Goal: Task Accomplishment & Management: Use online tool/utility

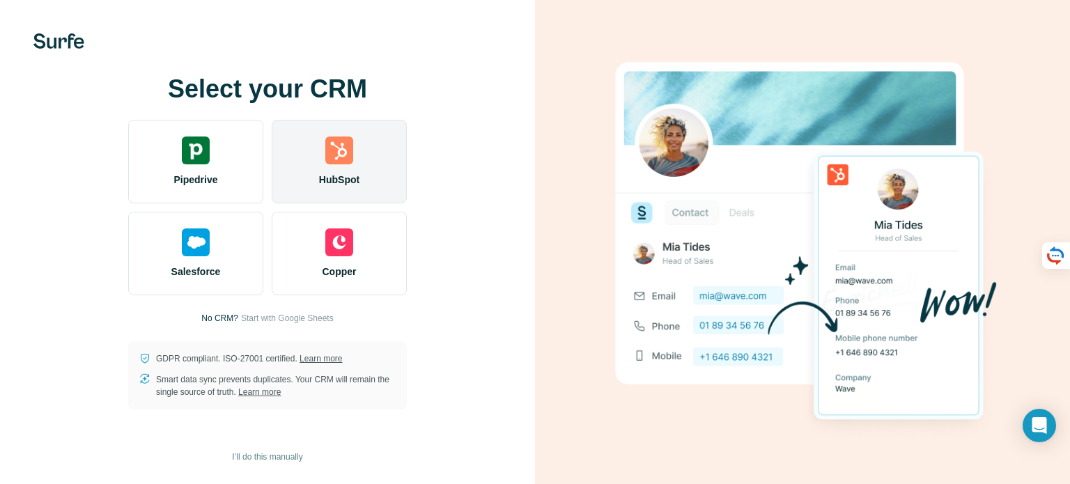
click at [369, 150] on div "HubSpot" at bounding box center [339, 162] width 135 height 84
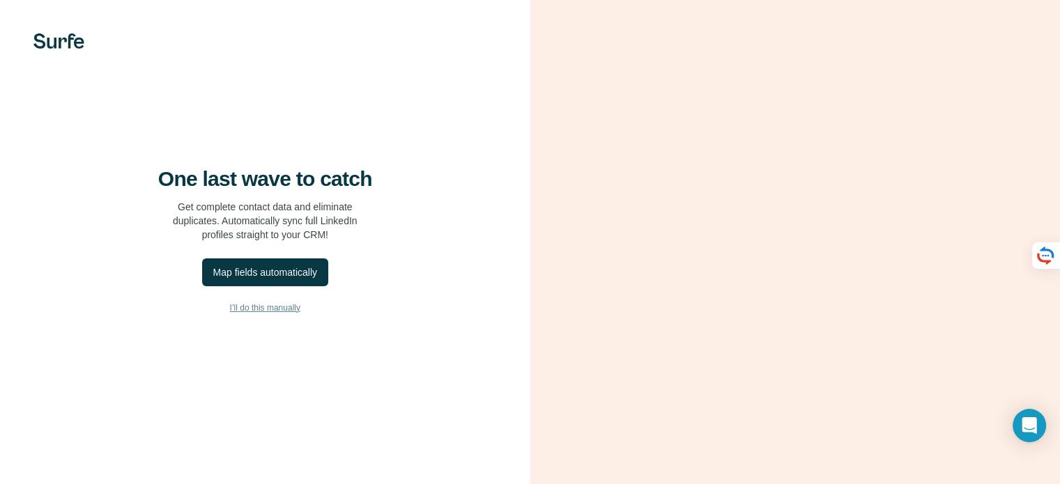
click at [298, 314] on span "I’ll do this manually" at bounding box center [265, 308] width 70 height 13
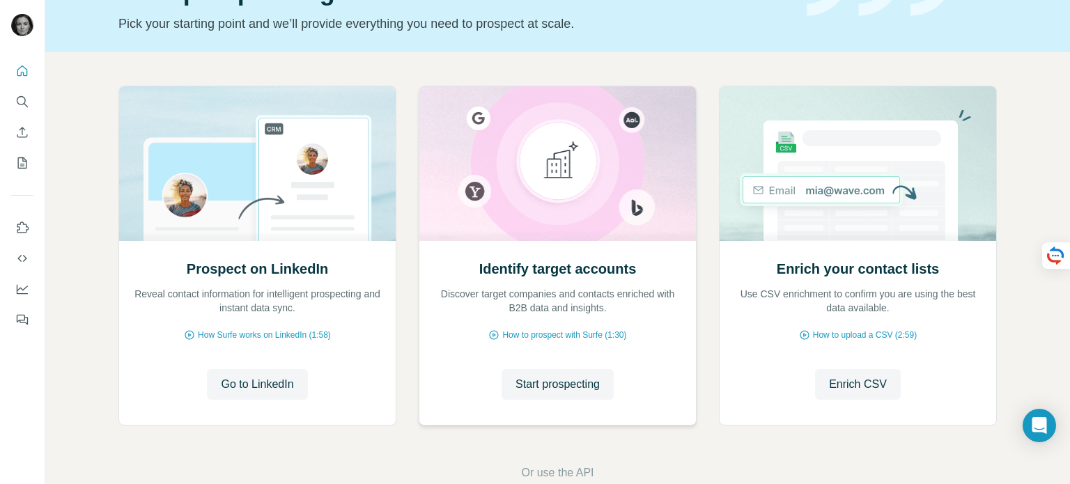
scroll to position [117, 0]
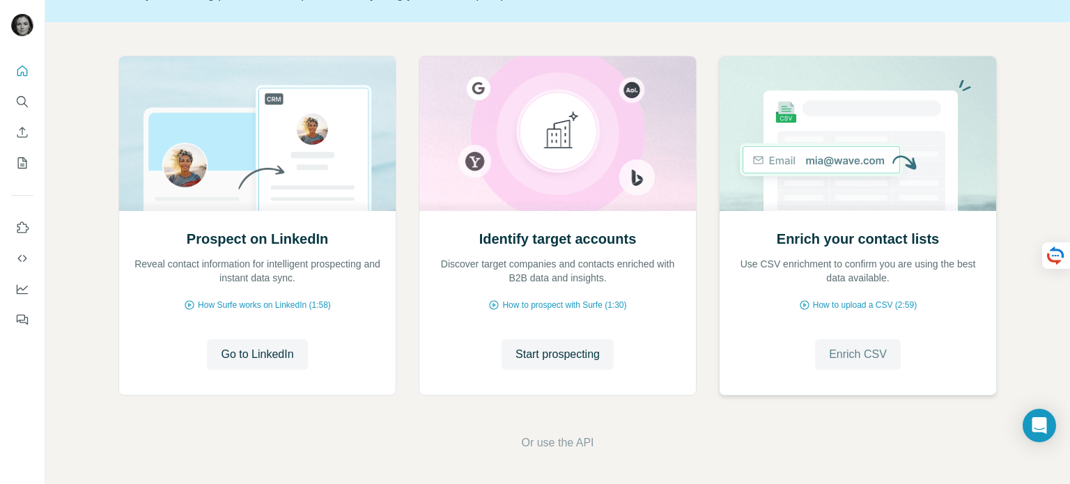
click at [842, 355] on span "Enrich CSV" at bounding box center [858, 354] width 58 height 17
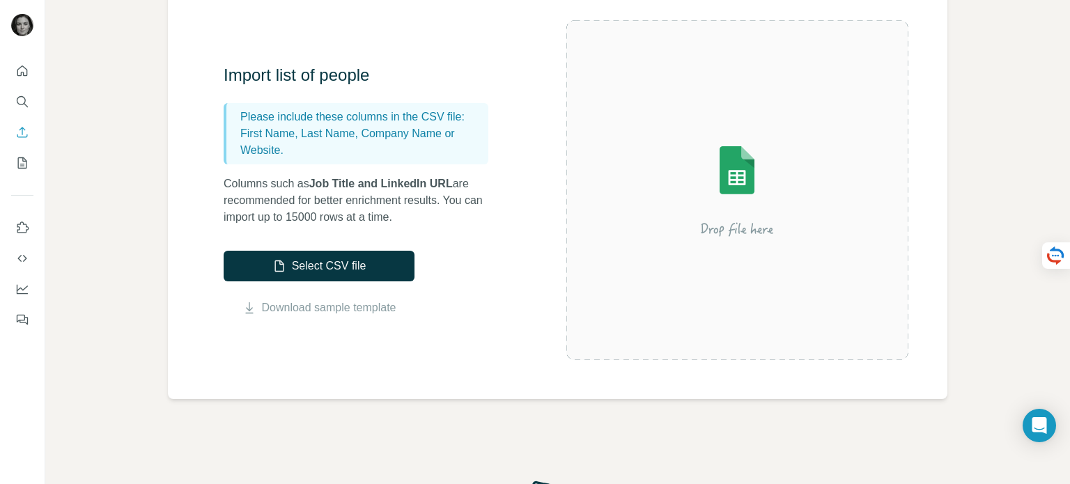
scroll to position [139, 0]
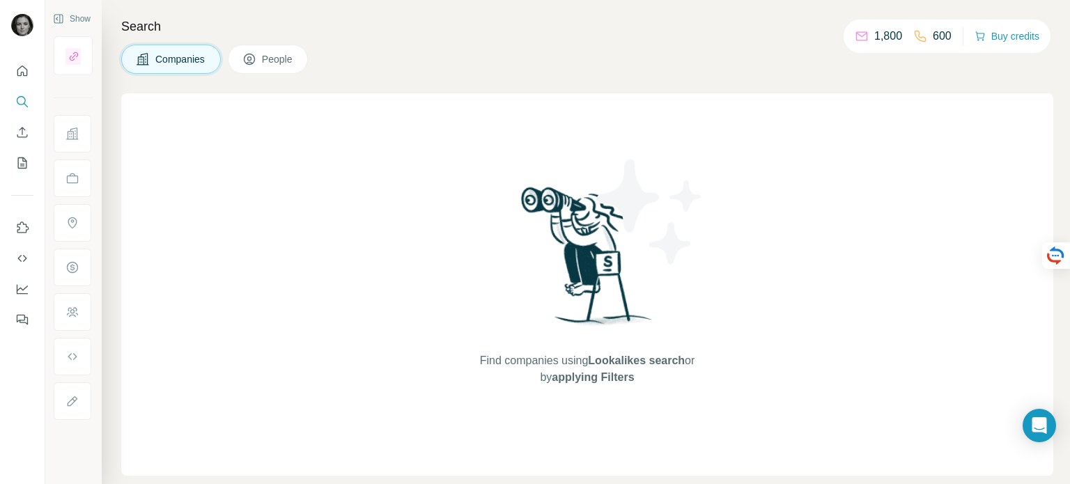
click at [276, 61] on span "People" at bounding box center [278, 59] width 32 height 14
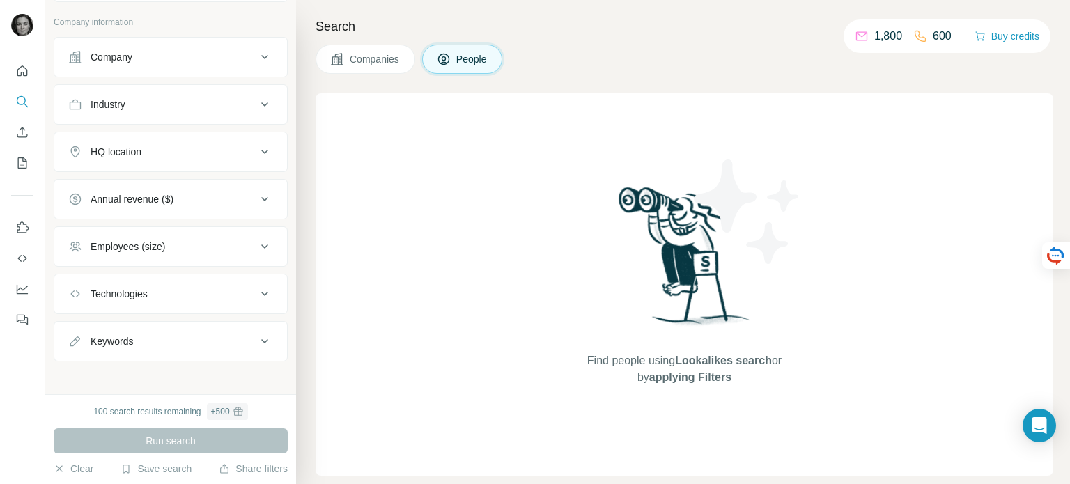
scroll to position [295, 0]
click at [217, 325] on button "Keywords" at bounding box center [170, 338] width 233 height 33
click at [210, 295] on div "Technologies" at bounding box center [162, 291] width 188 height 14
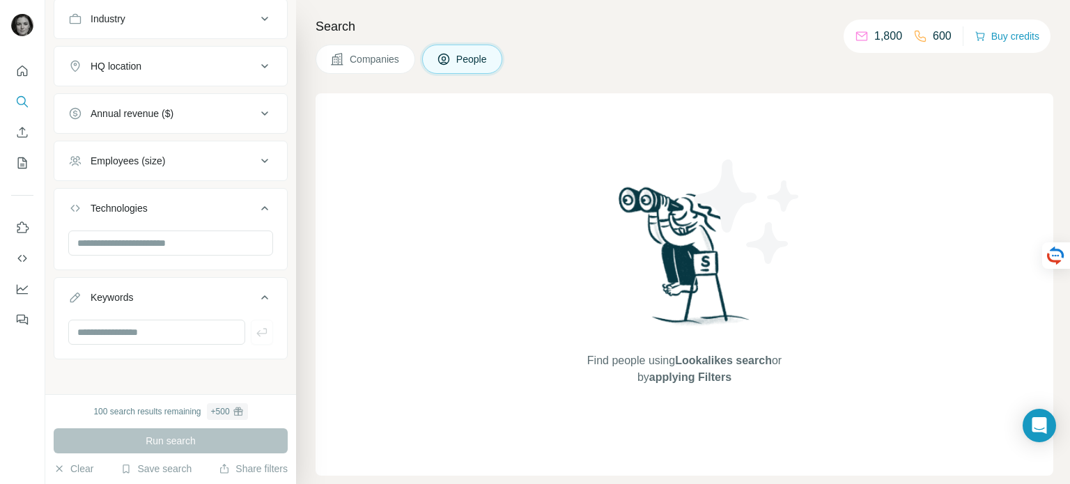
scroll to position [378, 0]
click at [217, 232] on input "text" at bounding box center [170, 242] width 205 height 25
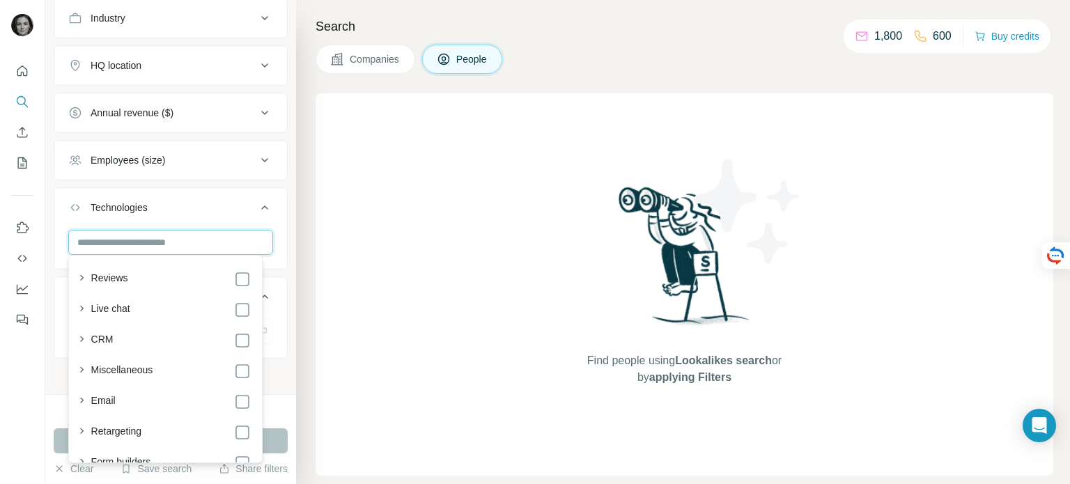
scroll to position [1045, 0]
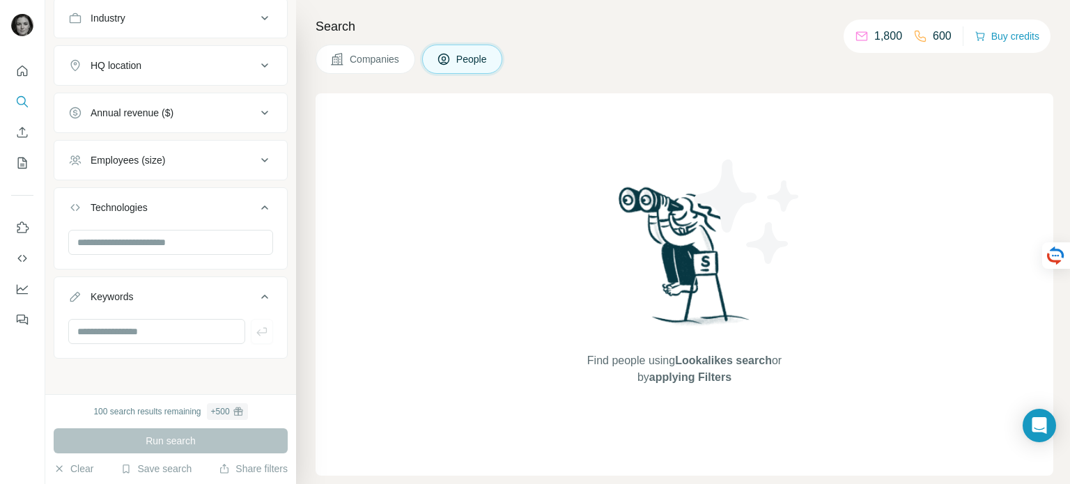
click at [304, 197] on div "Search Companies People Find people using Lookalikes search or by applying Filt…" at bounding box center [683, 242] width 774 height 484
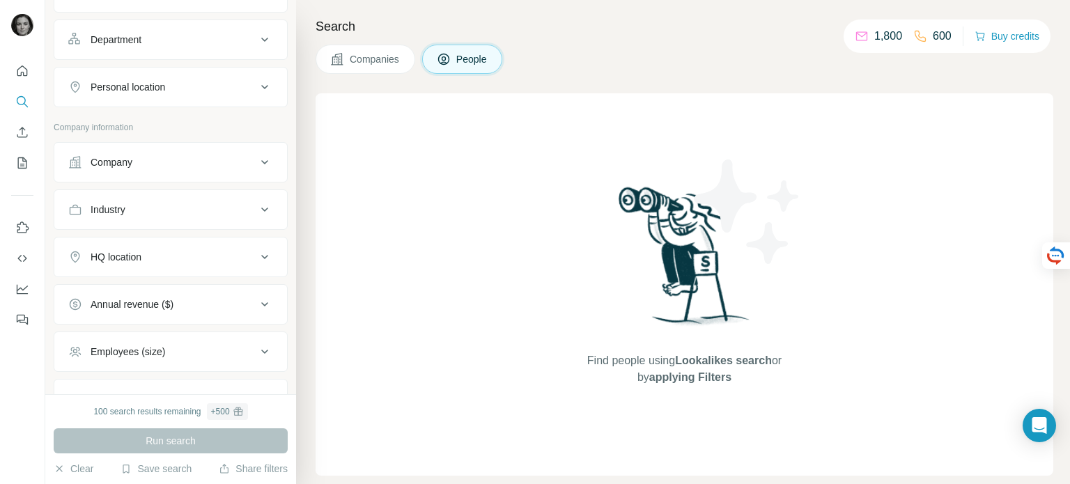
scroll to position [30, 0]
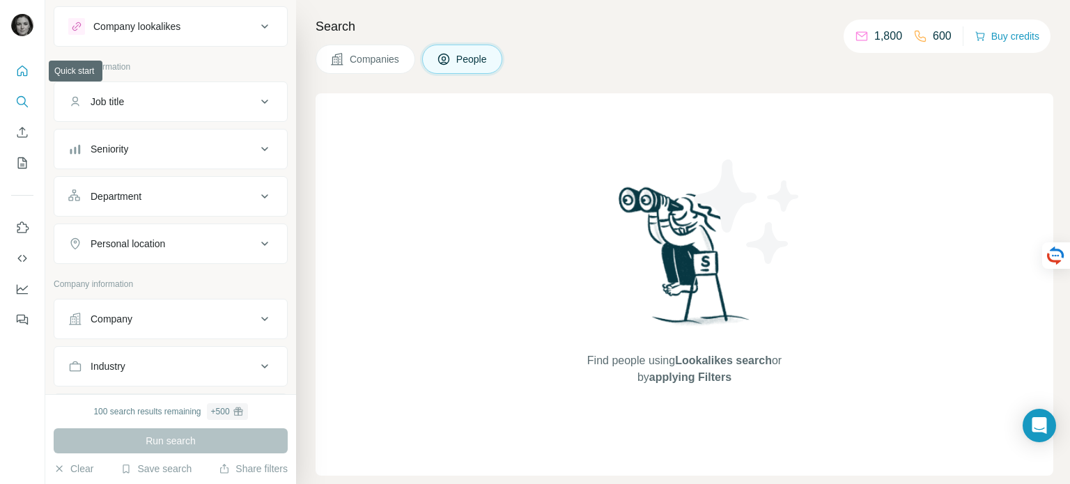
click at [22, 70] on icon "Quick start" at bounding box center [22, 71] width 14 height 14
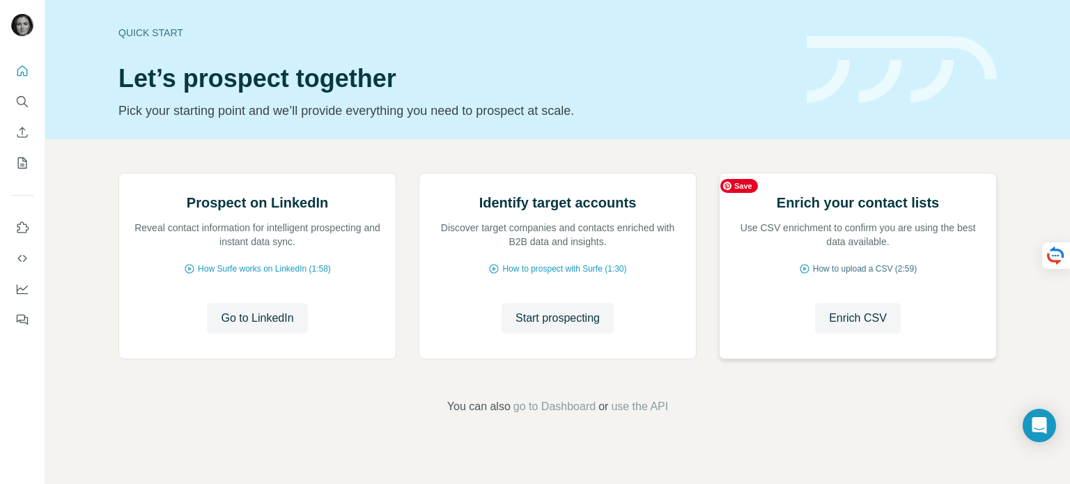
scroll to position [117, 0]
click at [842, 327] on span "Enrich CSV" at bounding box center [858, 318] width 58 height 17
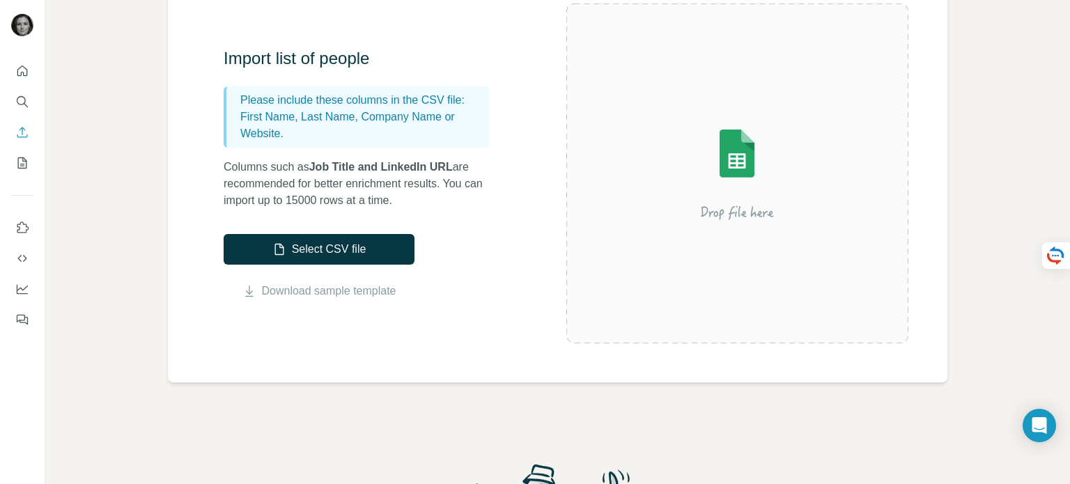
scroll to position [209, 0]
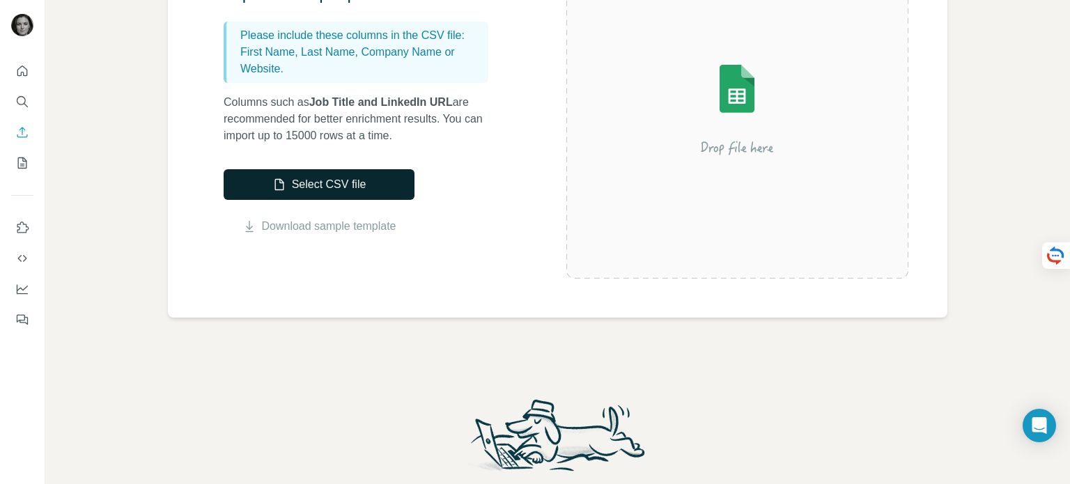
click at [338, 187] on button "Select CSV file" at bounding box center [319, 184] width 191 height 31
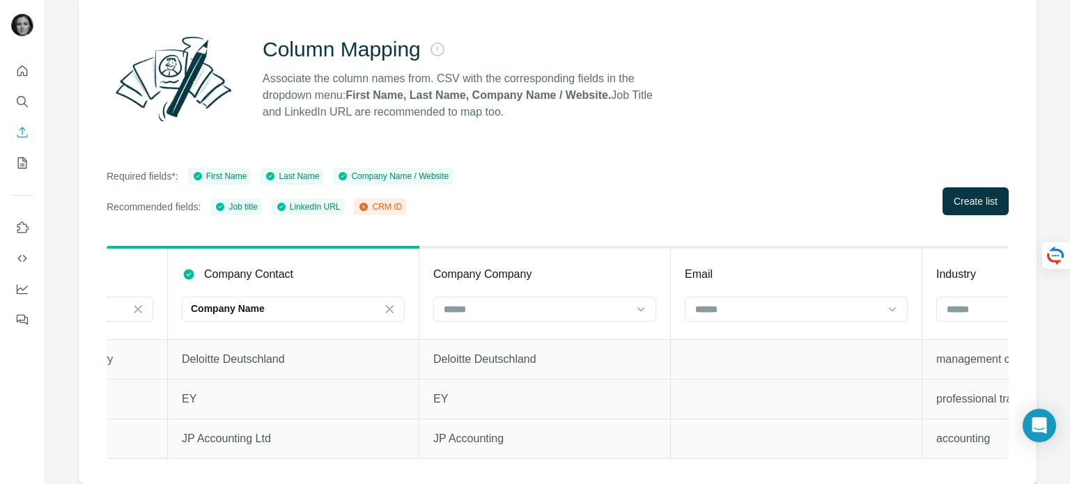
scroll to position [0, 722]
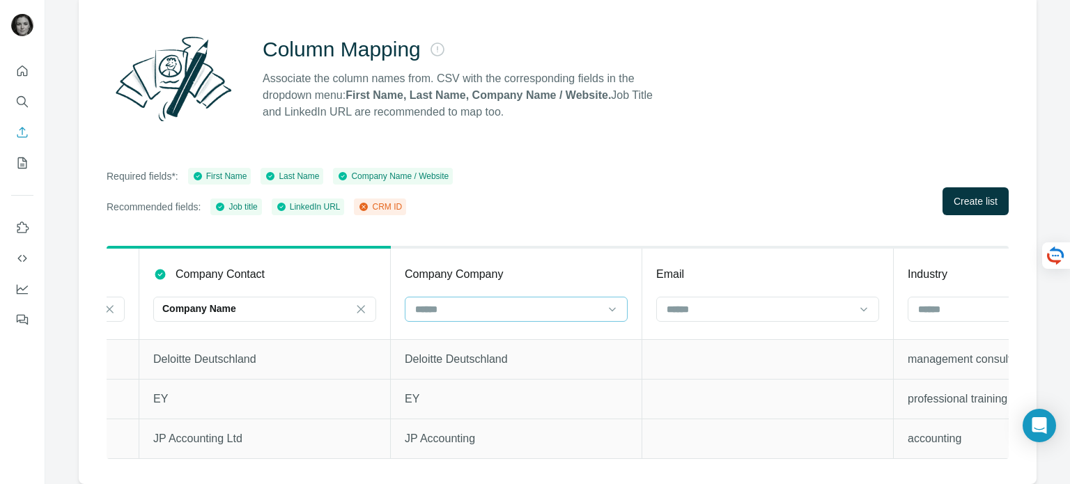
click at [535, 302] on input at bounding box center [508, 309] width 188 height 15
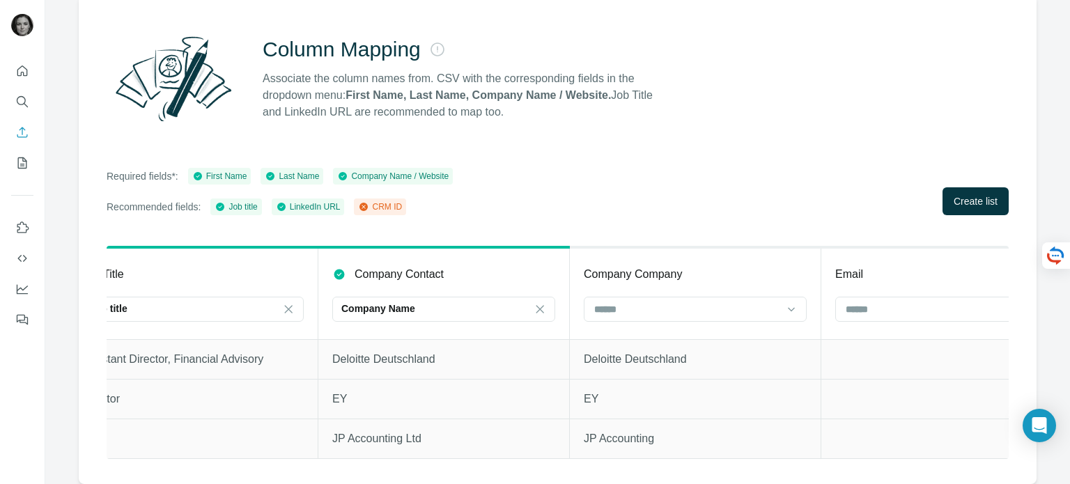
scroll to position [0, 557]
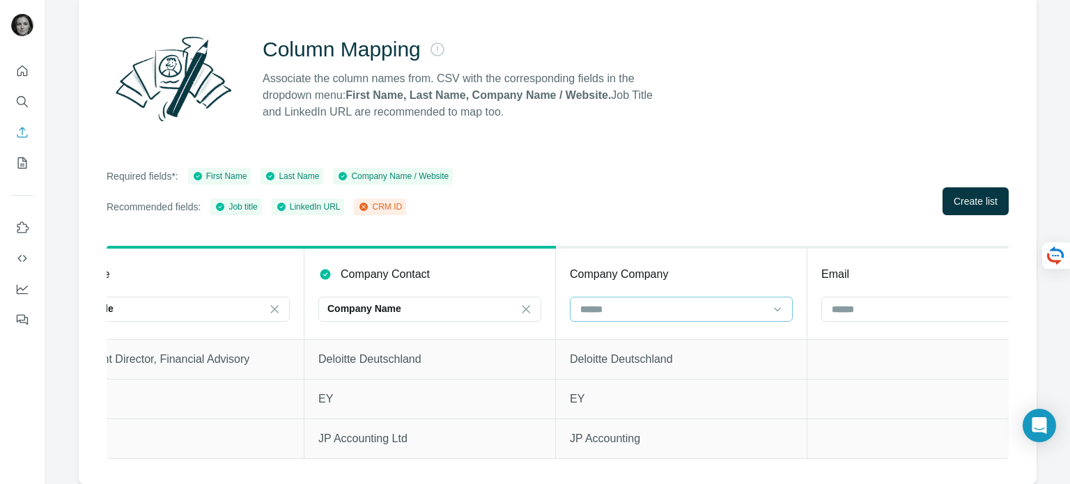
click at [605, 302] on input at bounding box center [673, 309] width 188 height 15
click at [635, 302] on input at bounding box center [673, 309] width 188 height 15
click at [617, 324] on div "CRM ID" at bounding box center [679, 331] width 199 height 14
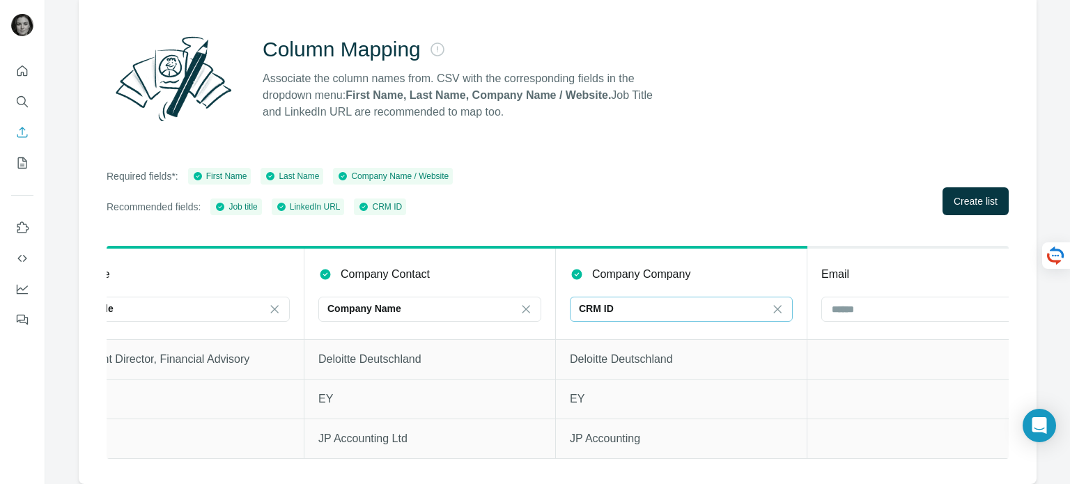
click at [620, 302] on div "CRM ID" at bounding box center [673, 309] width 188 height 14
click at [657, 168] on div "Required fields*: First Name Last Name Company Name / Website Recommended field…" at bounding box center [558, 191] width 902 height 47
click at [670, 307] on div "CRM ID" at bounding box center [673, 309] width 188 height 24
click at [780, 302] on icon at bounding box center [778, 309] width 14 height 14
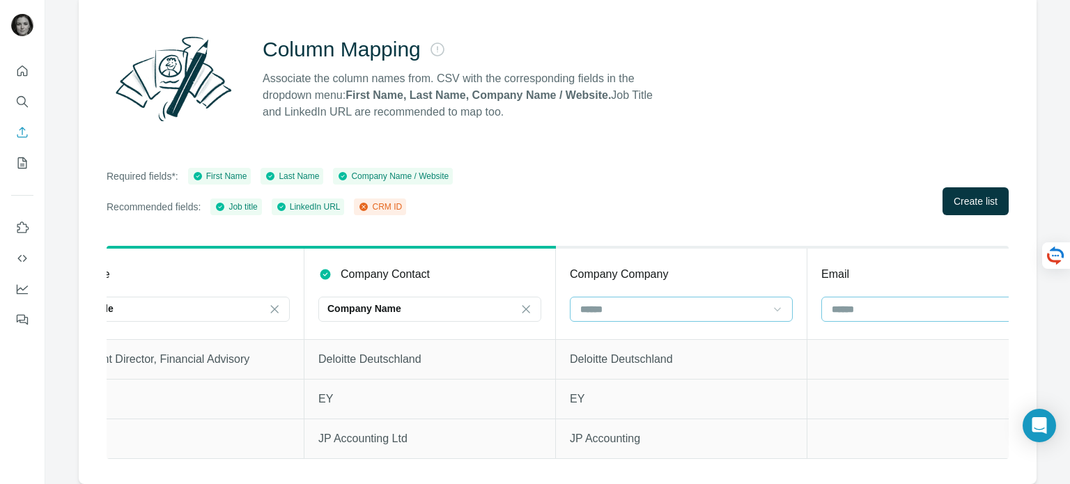
click at [869, 302] on input at bounding box center [924, 309] width 188 height 15
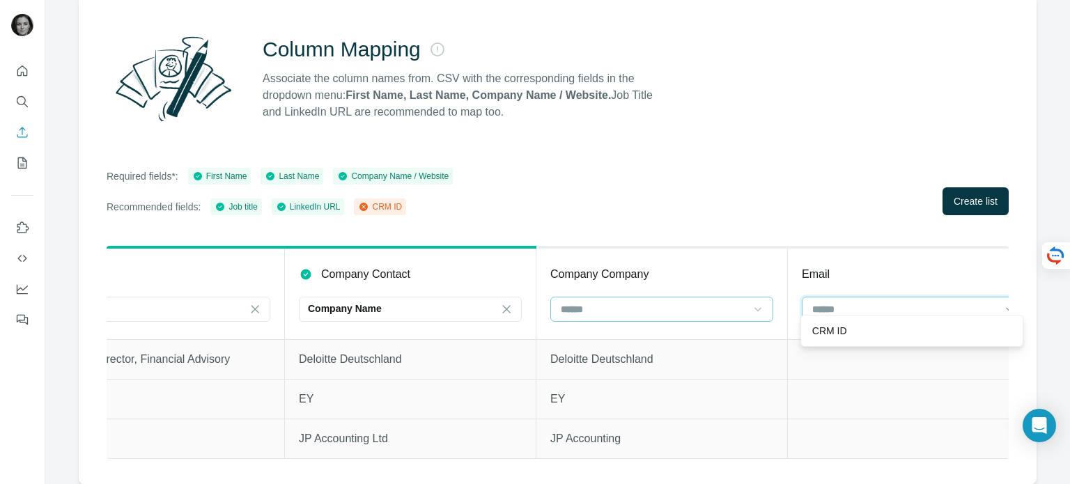
click at [869, 302] on input at bounding box center [905, 309] width 188 height 15
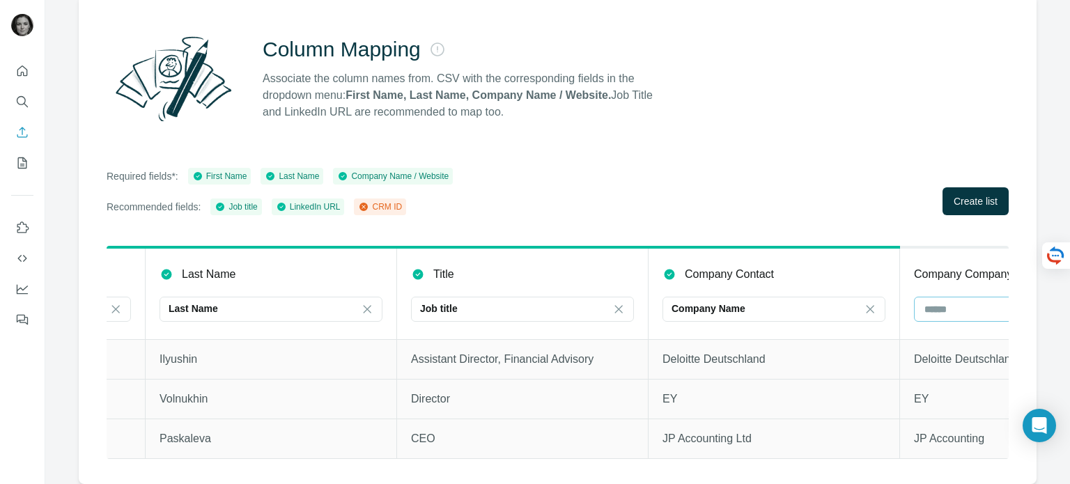
scroll to position [0, 0]
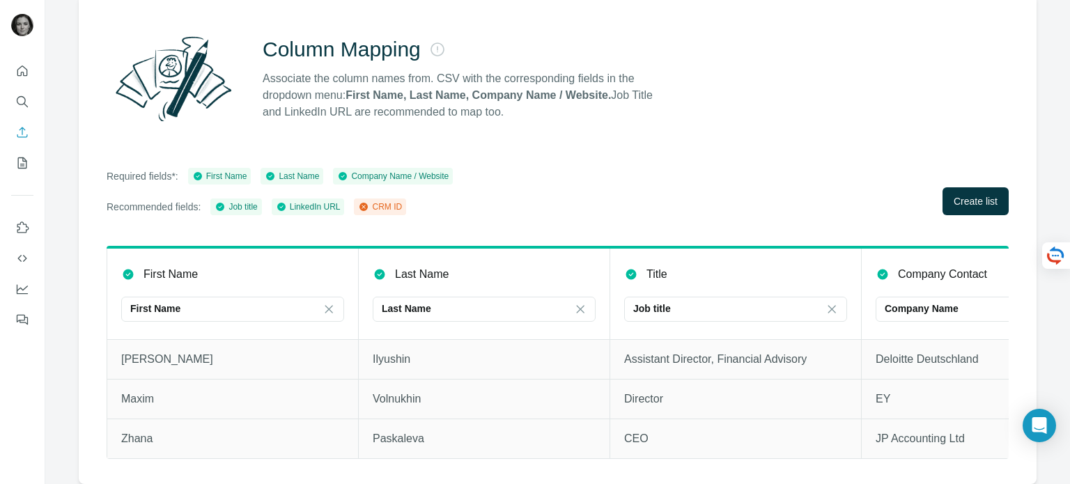
click at [368, 203] on icon at bounding box center [364, 207] width 8 height 8
click at [980, 194] on span "Create list" at bounding box center [976, 201] width 44 height 14
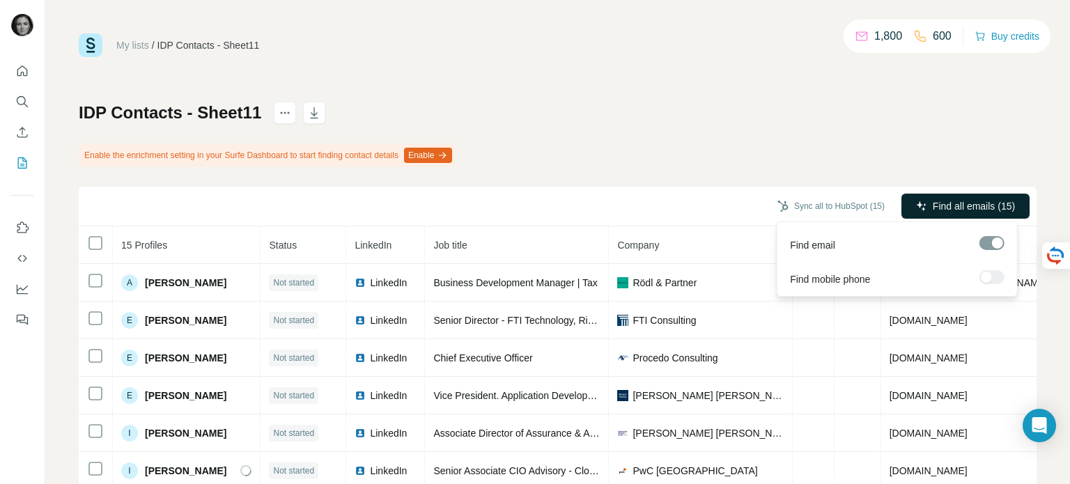
click at [934, 207] on span "Find all emails (15)" at bounding box center [974, 206] width 82 height 14
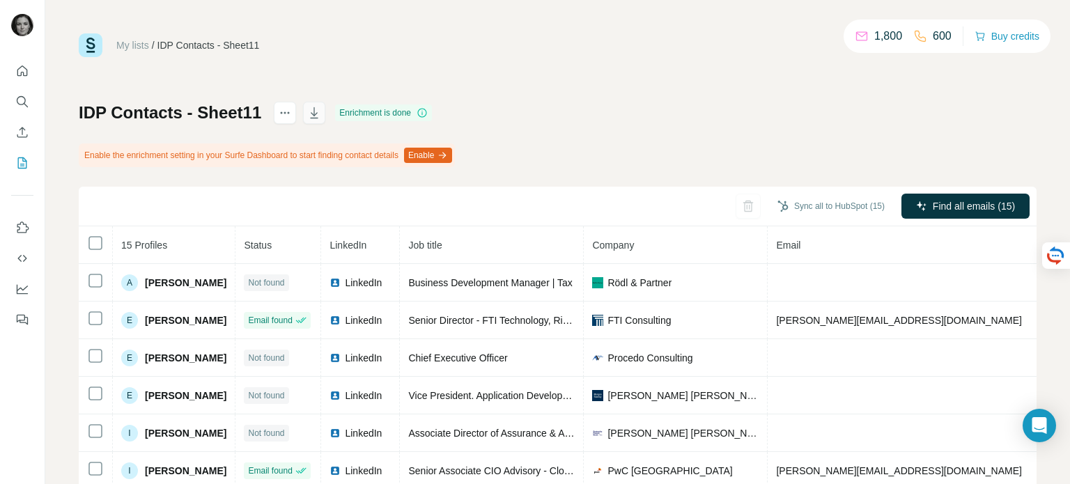
click at [314, 108] on icon "button" at bounding box center [314, 113] width 14 height 14
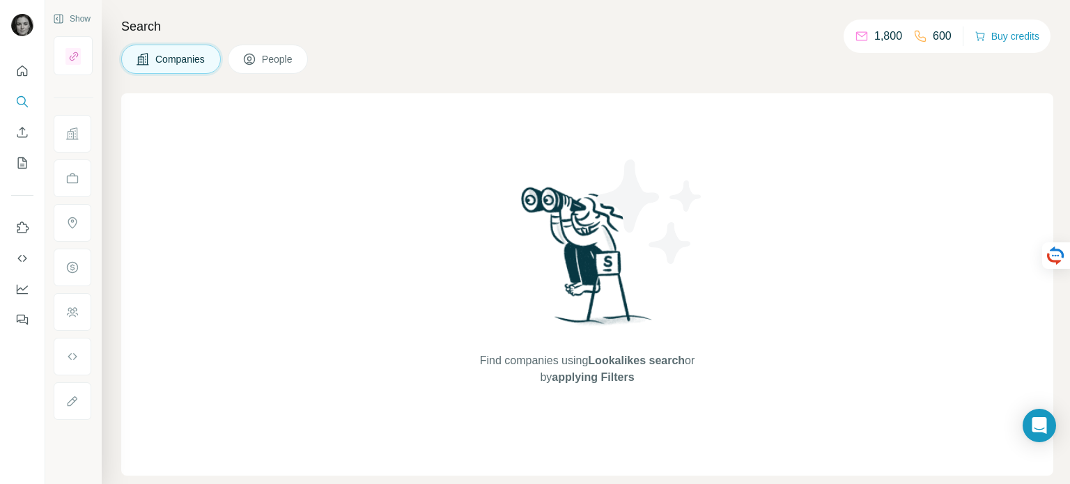
click at [282, 64] on span "People" at bounding box center [278, 59] width 32 height 14
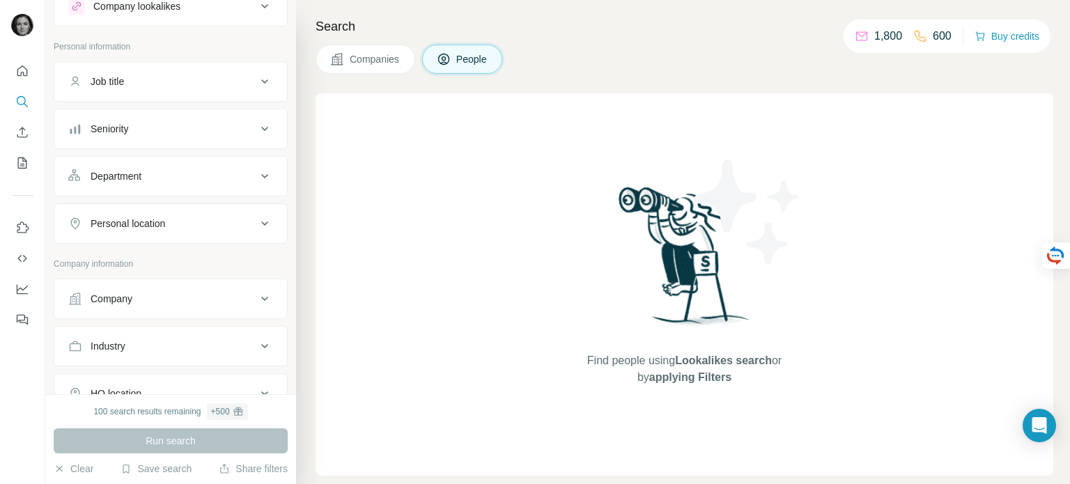
scroll to position [70, 0]
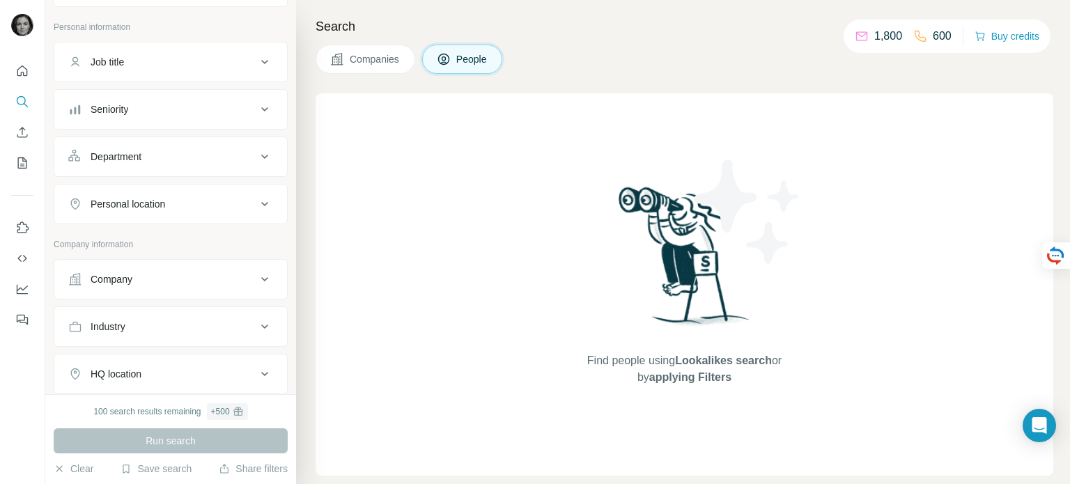
click at [191, 272] on div "Company" at bounding box center [162, 279] width 188 height 14
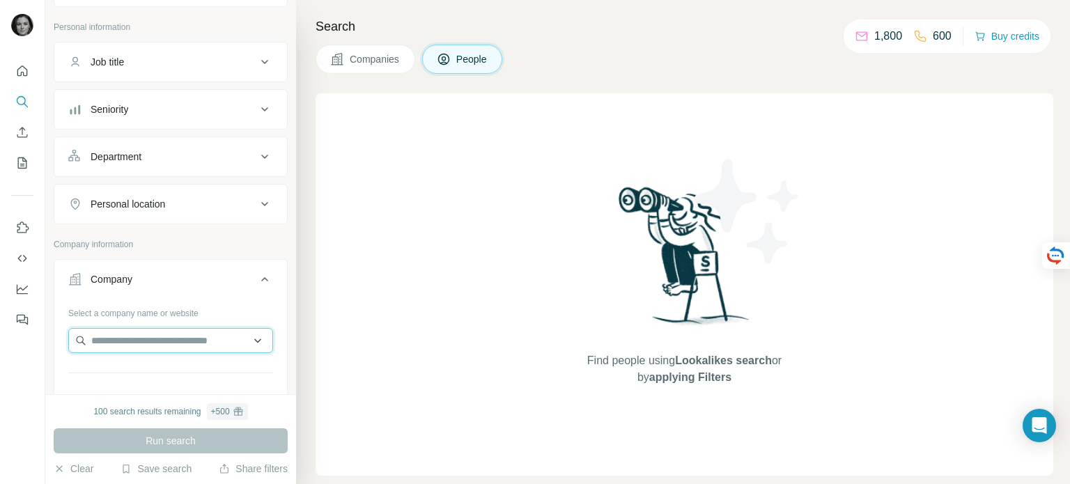
click at [164, 346] on input "text" at bounding box center [170, 340] width 205 height 25
paste input "**********"
type input "**********"
drag, startPoint x: 194, startPoint y: 341, endPoint x: 89, endPoint y: 343, distance: 105.2
click at [89, 343] on input "**********" at bounding box center [170, 340] width 205 height 25
